Goal: Information Seeking & Learning: Learn about a topic

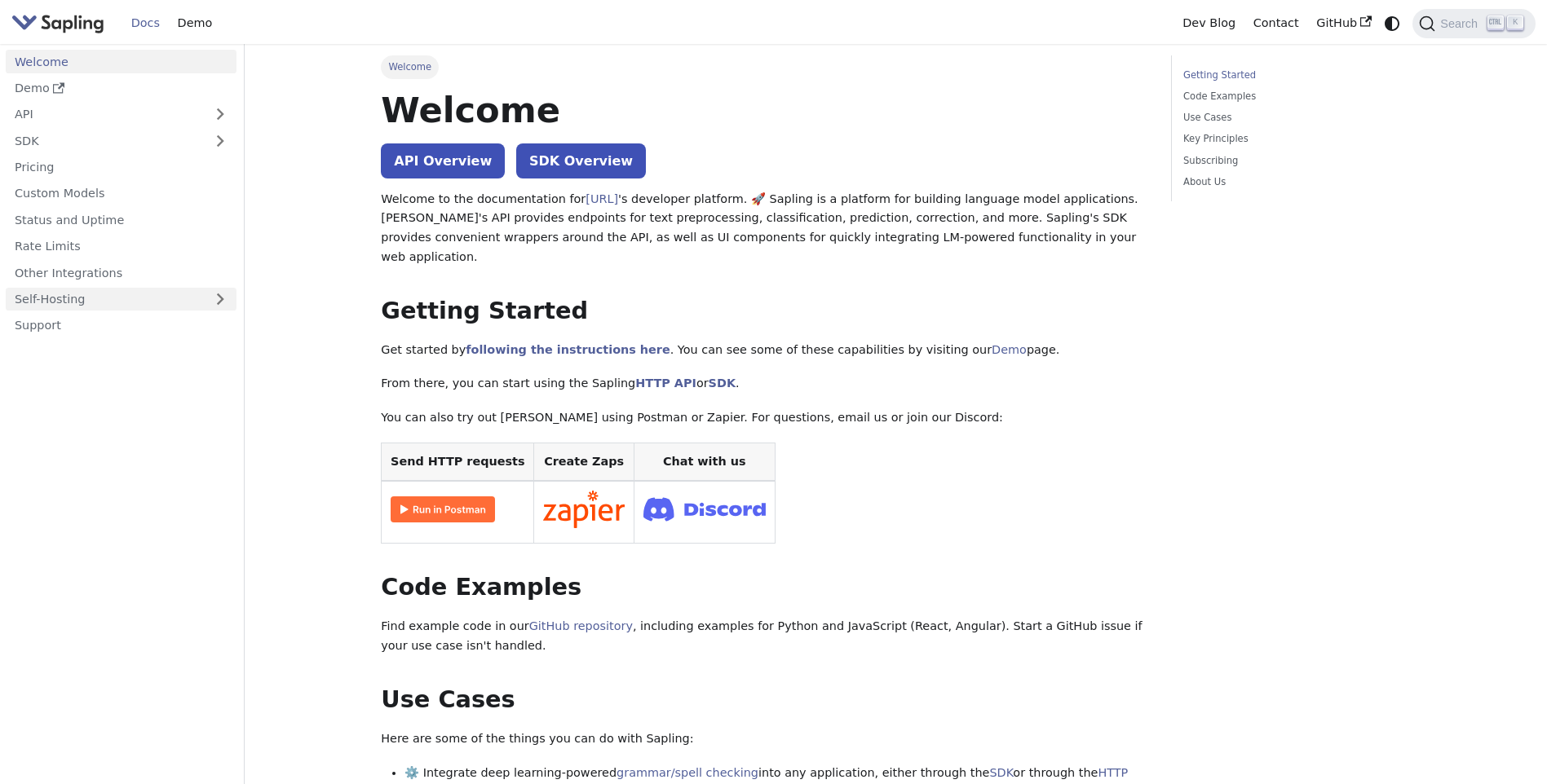
click at [56, 306] on link "Self-Hosting" at bounding box center [121, 300] width 231 height 24
click at [54, 326] on link "Overview" at bounding box center [125, 326] width 222 height 24
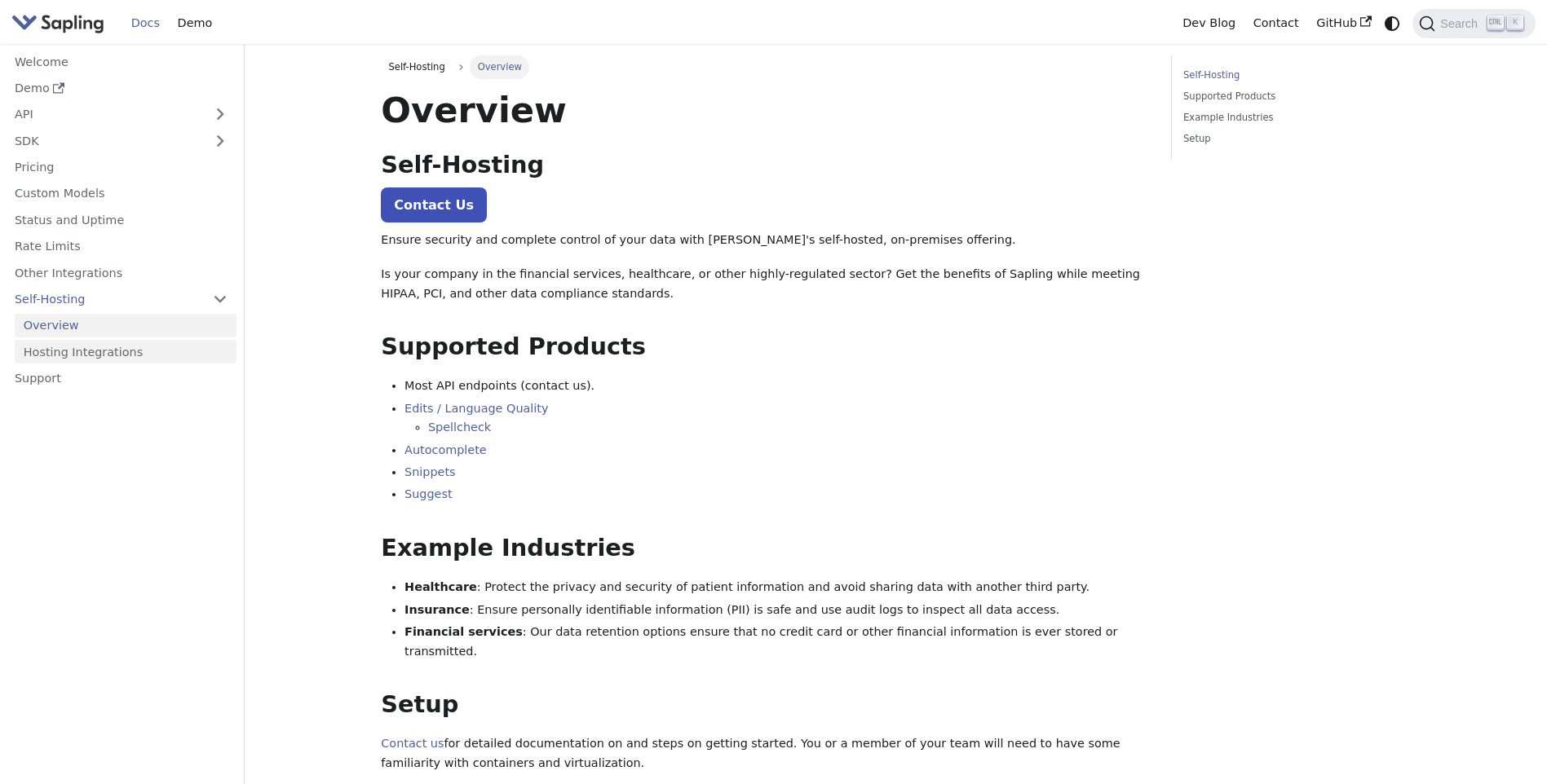
click at [60, 353] on link "Hosting Integrations" at bounding box center [125, 352] width 222 height 24
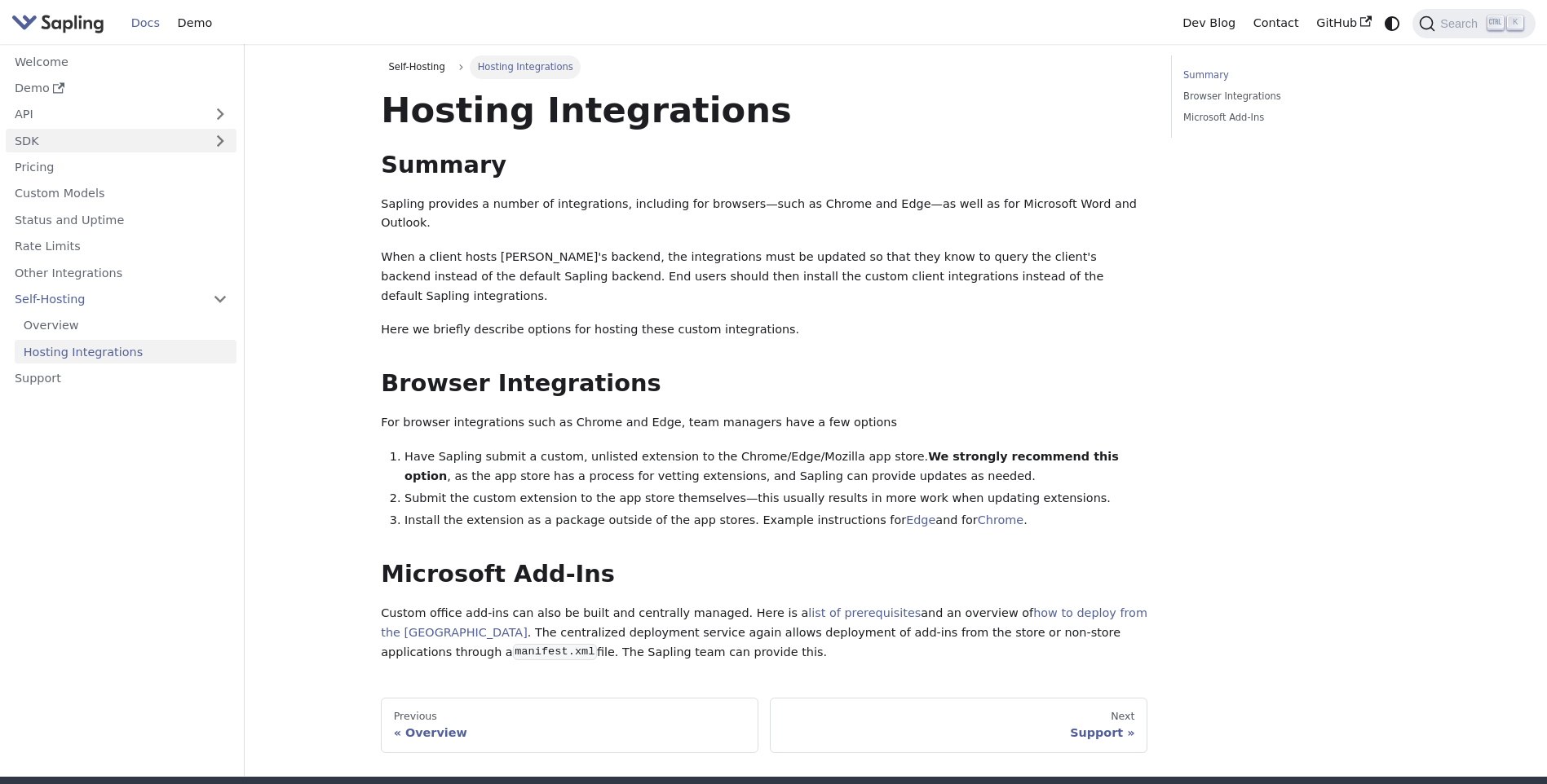
click at [69, 143] on link "SDK" at bounding box center [105, 140] width 198 height 24
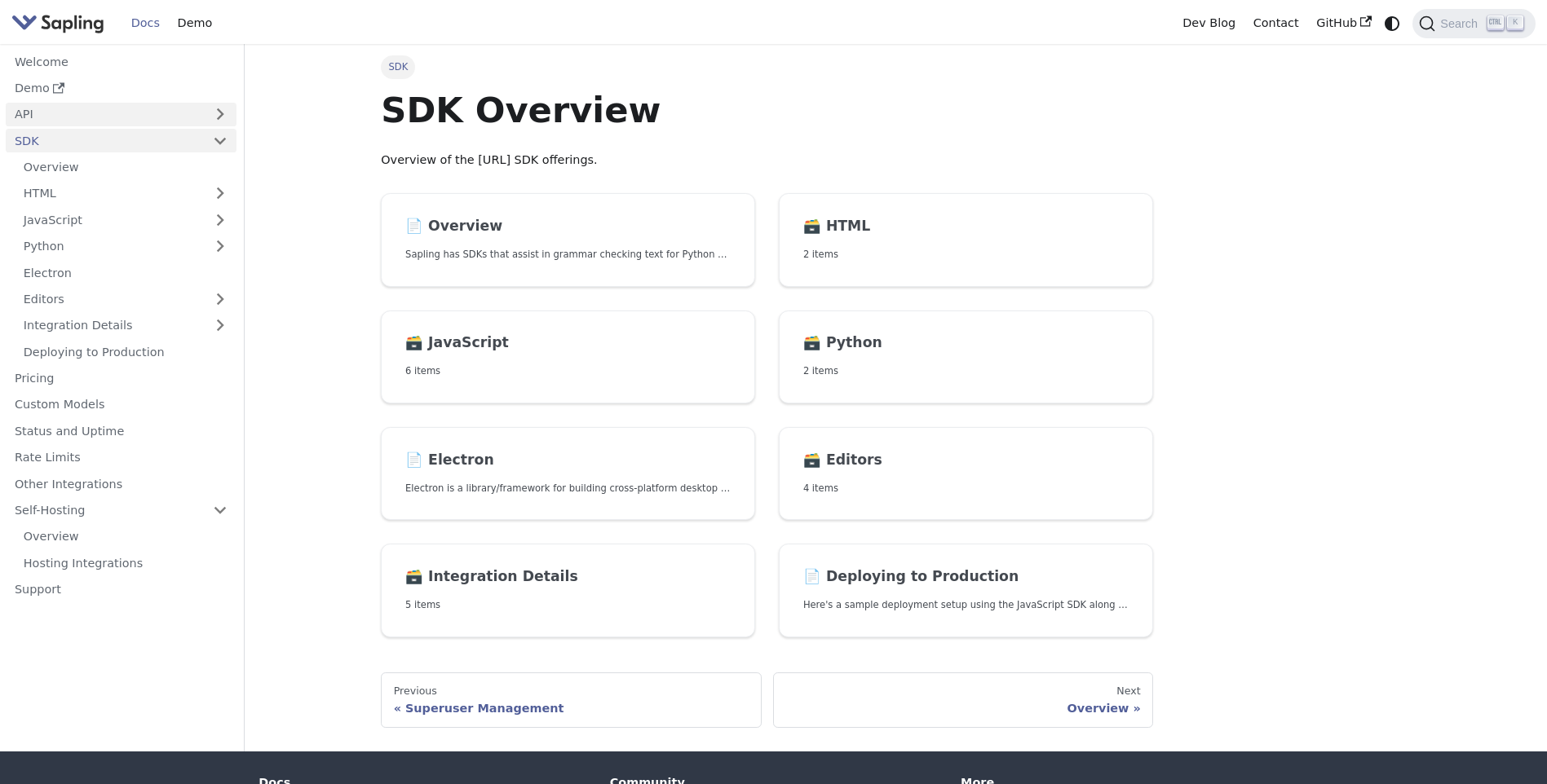
click at [74, 119] on link "API" at bounding box center [105, 114] width 198 height 24
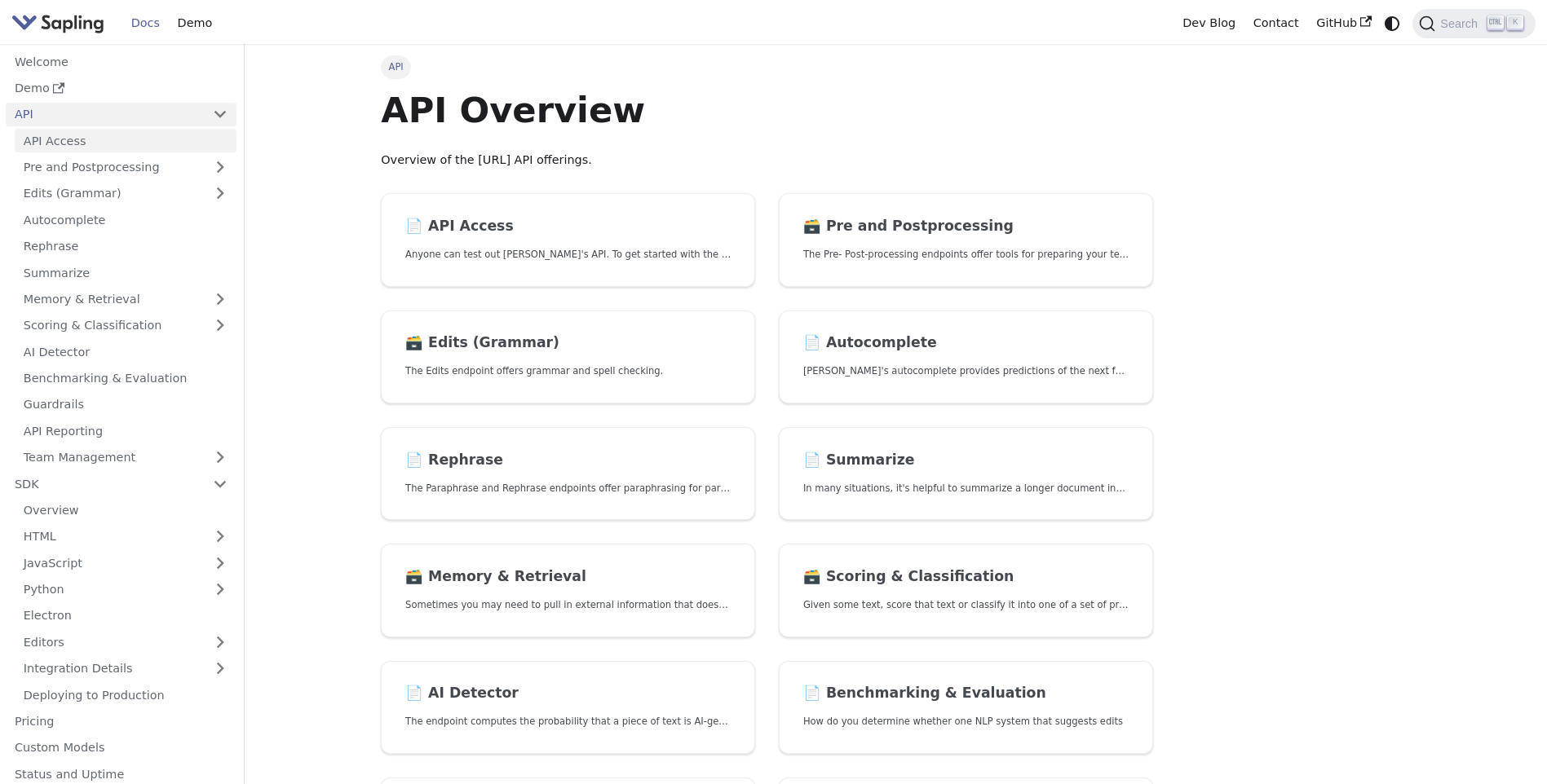
click at [71, 147] on link "API Access" at bounding box center [125, 140] width 222 height 24
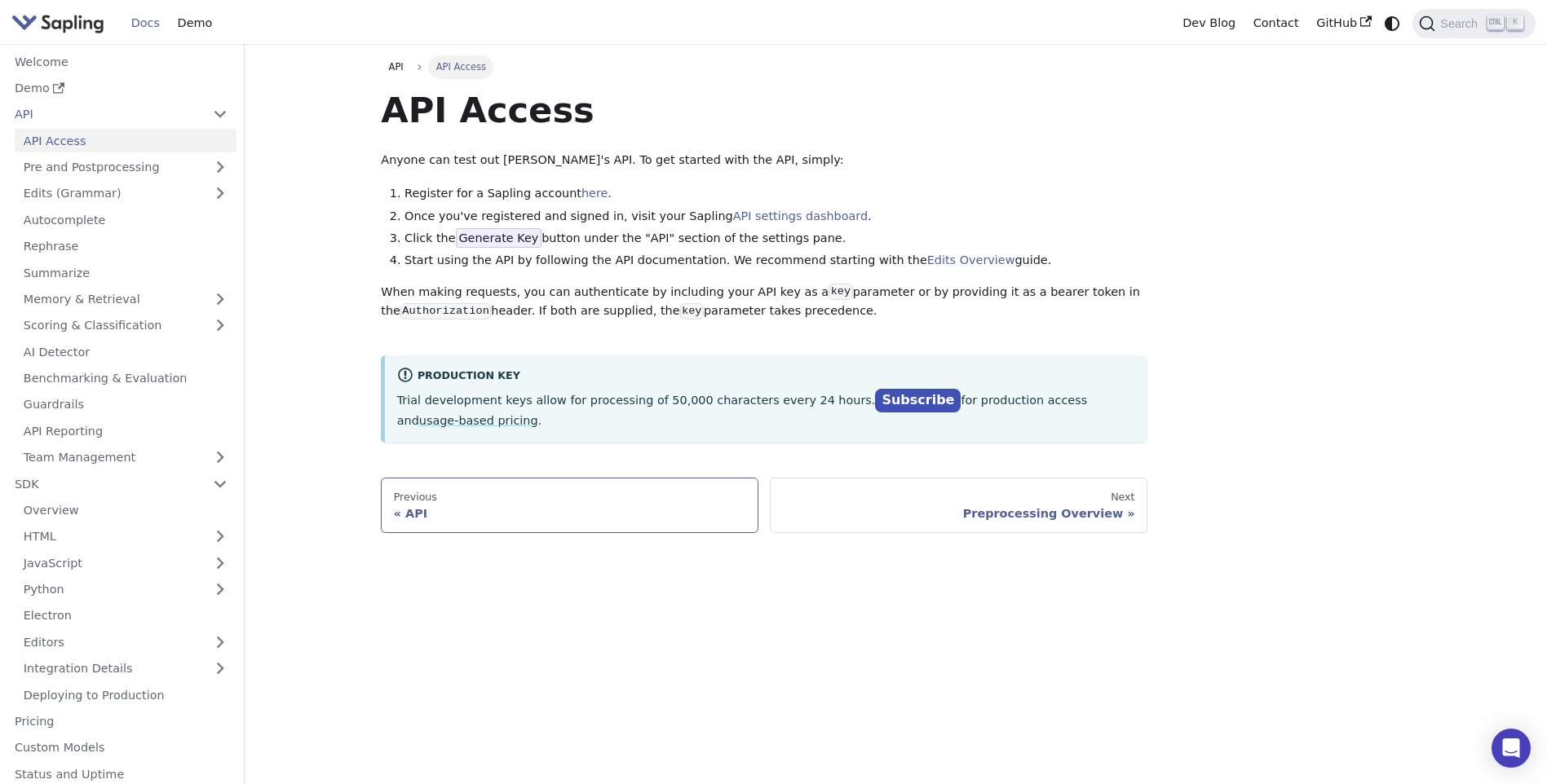
click at [439, 506] on div "API" at bounding box center [570, 513] width 353 height 14
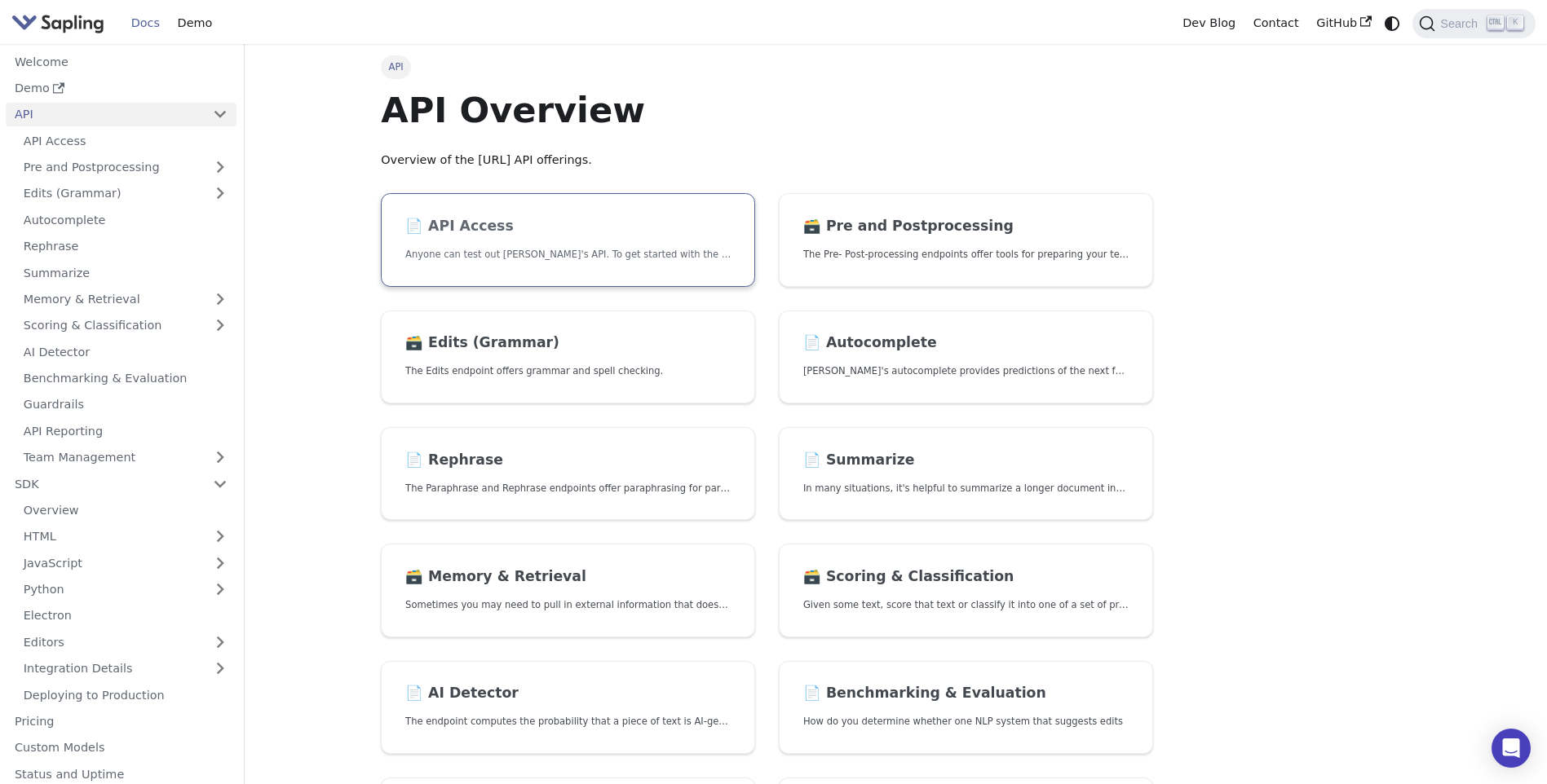
click at [563, 253] on p "Anyone can test out [PERSON_NAME]'s API. To get started with the API, simply:" at bounding box center [569, 254] width 326 height 15
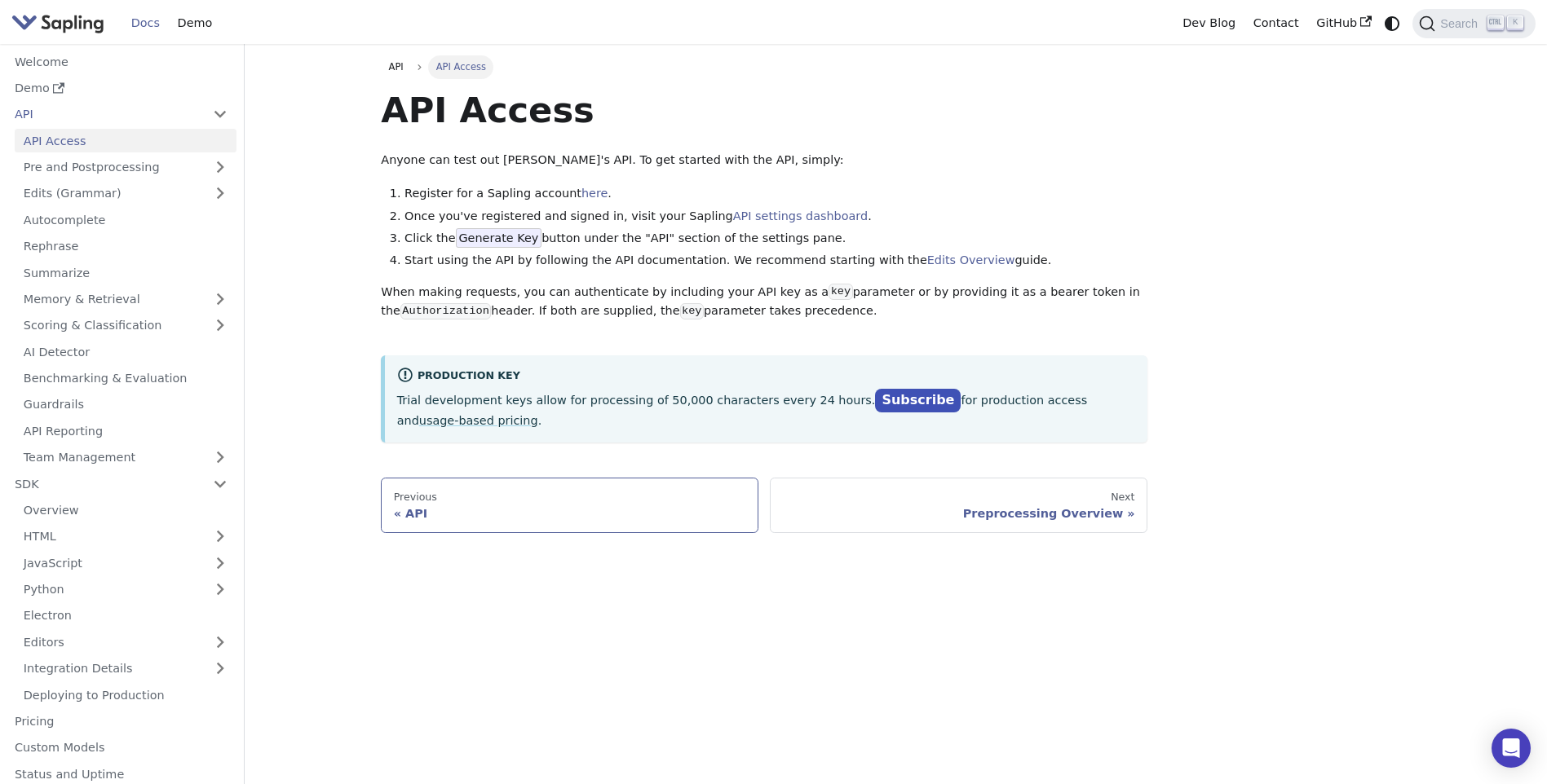
click at [517, 506] on div "API" at bounding box center [570, 513] width 353 height 14
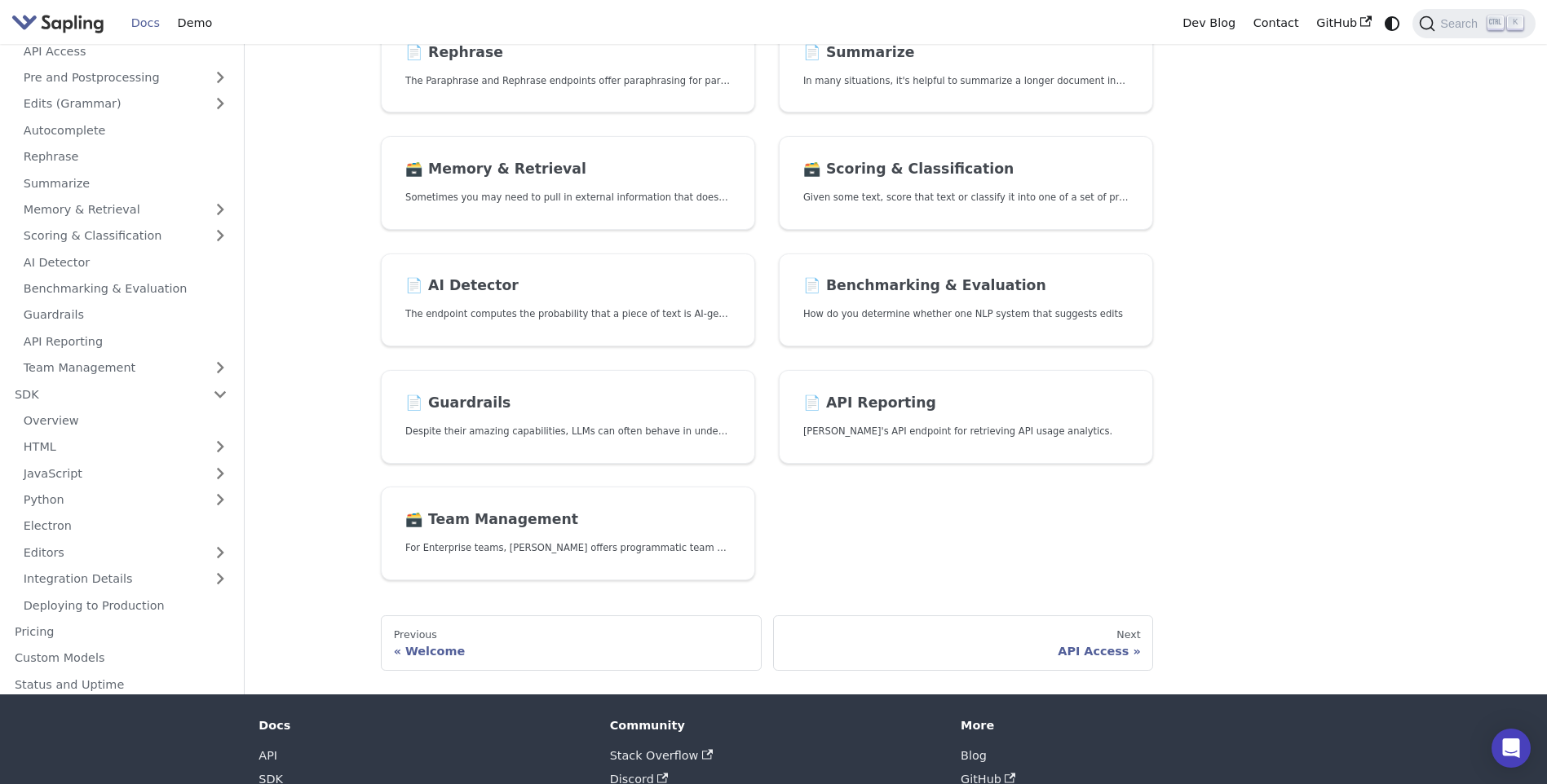
scroll to position [494, 0]
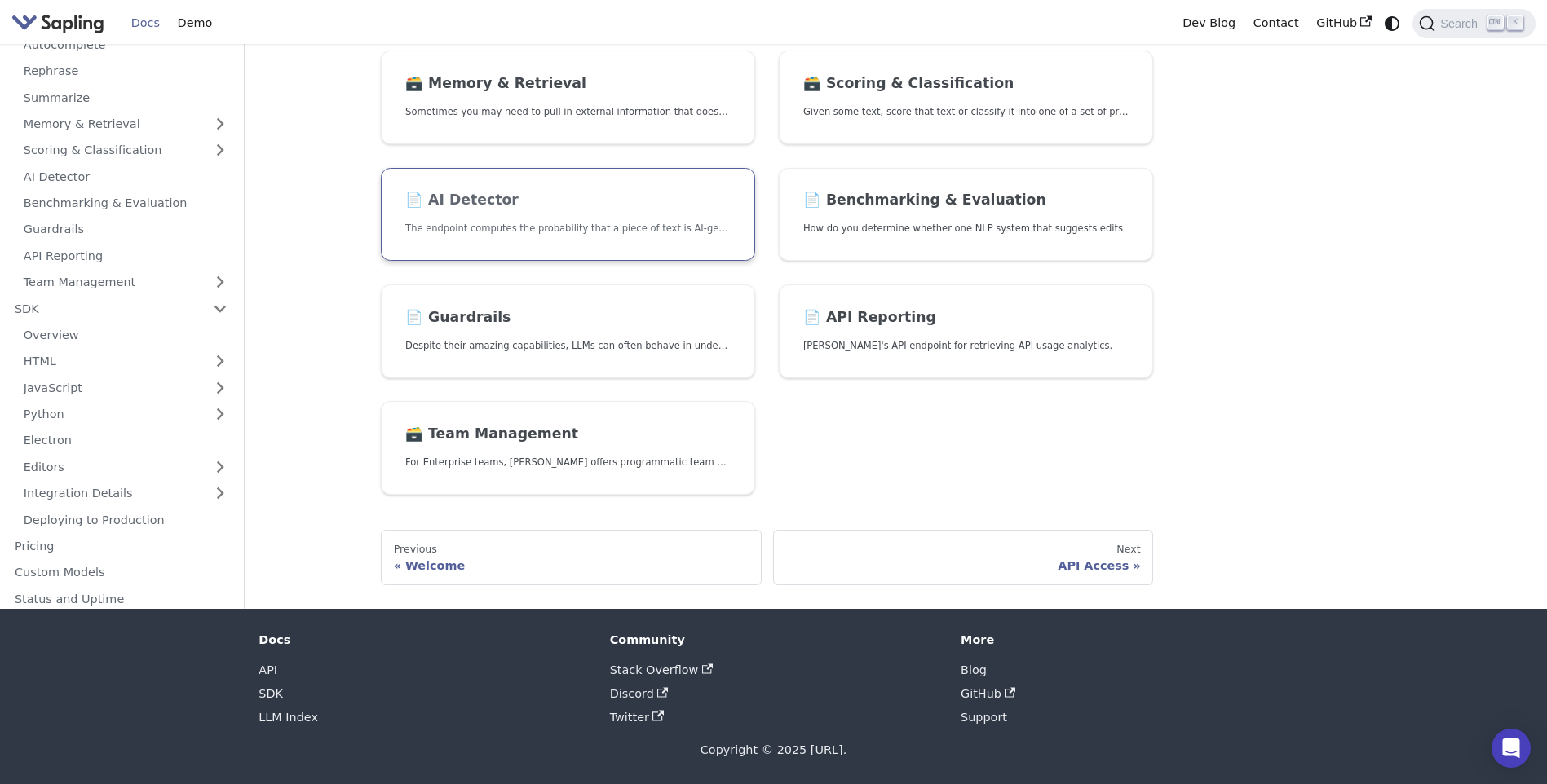
click at [536, 211] on link "📄️ AI Detector The endpoint computes the probability that a piece of text is AI…" at bounding box center [569, 215] width 375 height 94
